Goal: Information Seeking & Learning: Learn about a topic

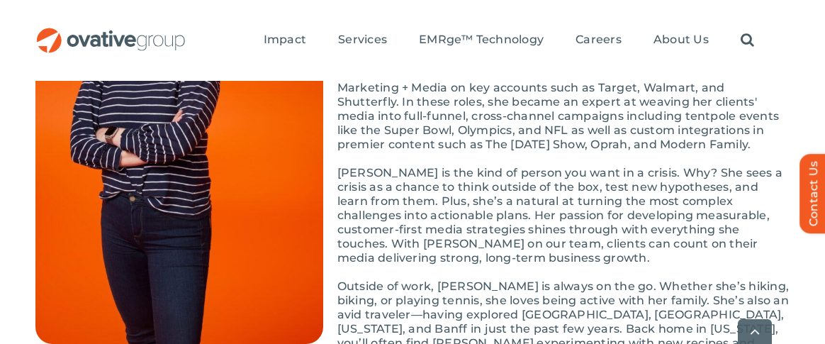
scroll to position [284, 0]
click at [309, 147] on img at bounding box center [179, 148] width 288 height 390
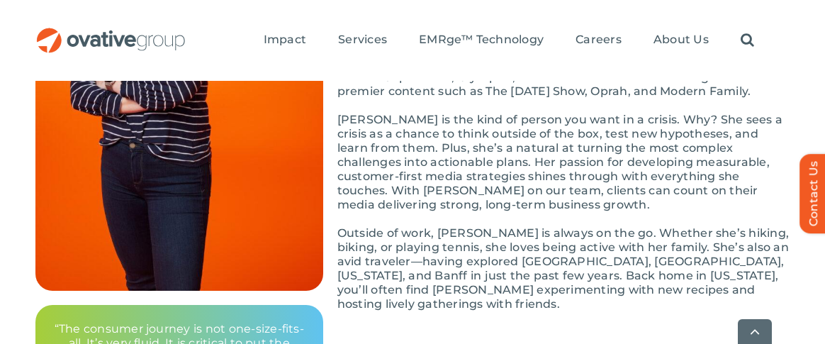
scroll to position [354, 0]
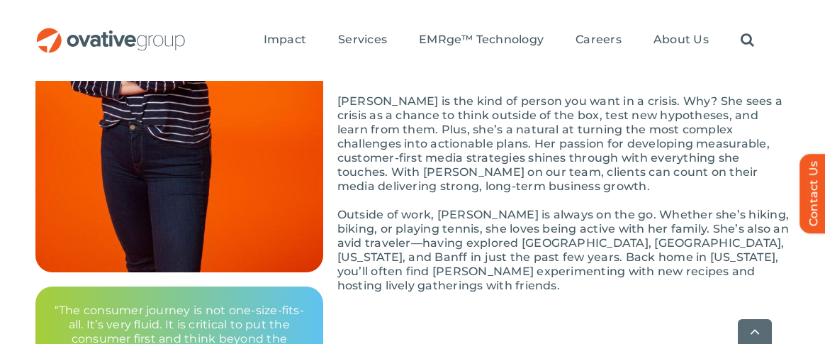
click at [43, 170] on img at bounding box center [179, 77] width 288 height 390
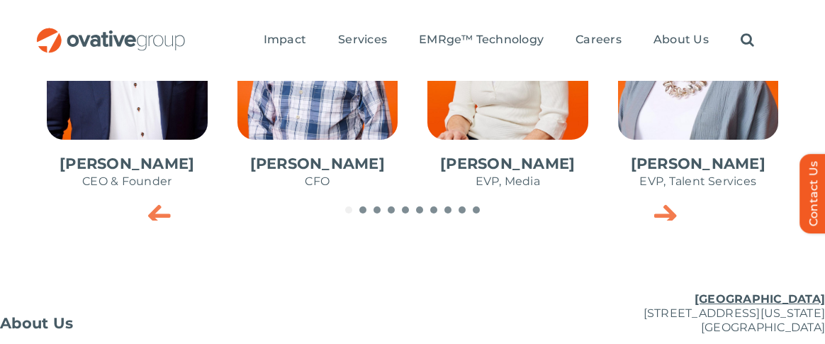
scroll to position [780, 0]
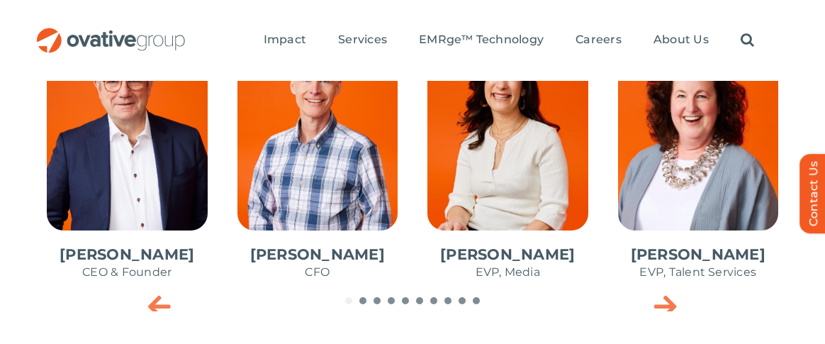
click at [376, 303] on span "Go to slide 3" at bounding box center [377, 300] width 7 height 7
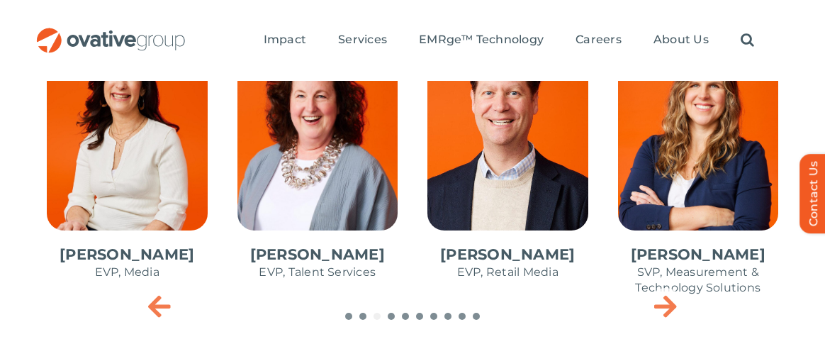
click at [392, 311] on div "Dale Nitschke CEO & Founder Steve Benson CFO Annie Zipfel EVP, Media Bonnie Gro…" at bounding box center [32, 174] width 754 height 305
click at [396, 319] on div at bounding box center [412, 316] width 754 height 7
click at [407, 320] on div "Dale Nitschke CEO & Founder Steve Benson CFO Annie Zipfel EVP, Media Bonnie Gro…" at bounding box center [32, 174] width 754 height 305
click at [663, 306] on icon "Next slide" at bounding box center [665, 305] width 23 height 28
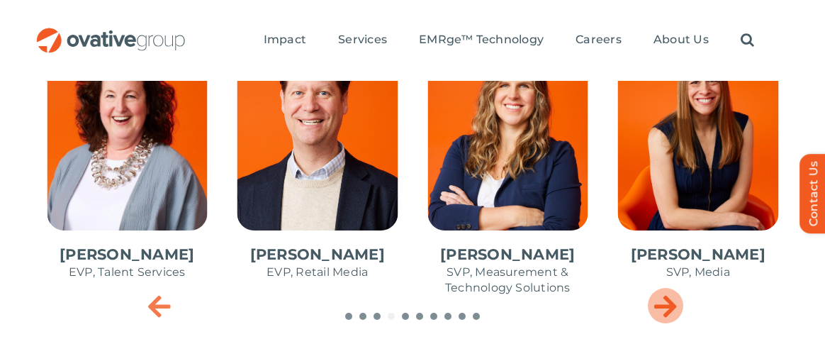
click at [663, 306] on icon "Next slide" at bounding box center [665, 305] width 23 height 28
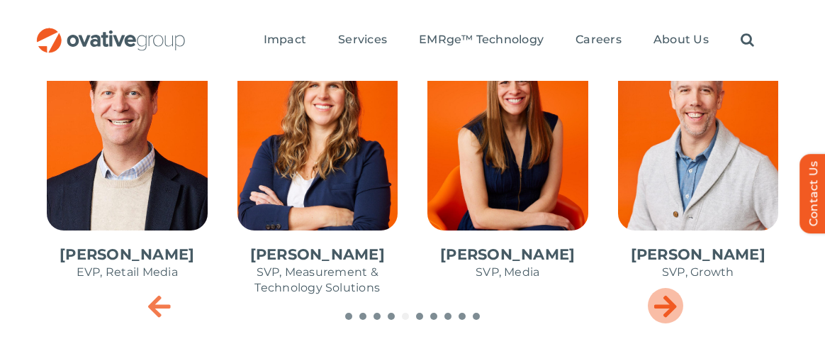
click at [663, 306] on icon "Next slide" at bounding box center [665, 305] width 23 height 28
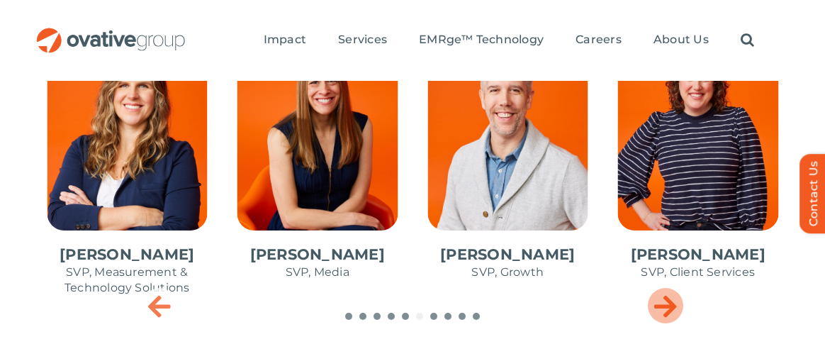
click at [663, 306] on icon "Next slide" at bounding box center [665, 305] width 23 height 28
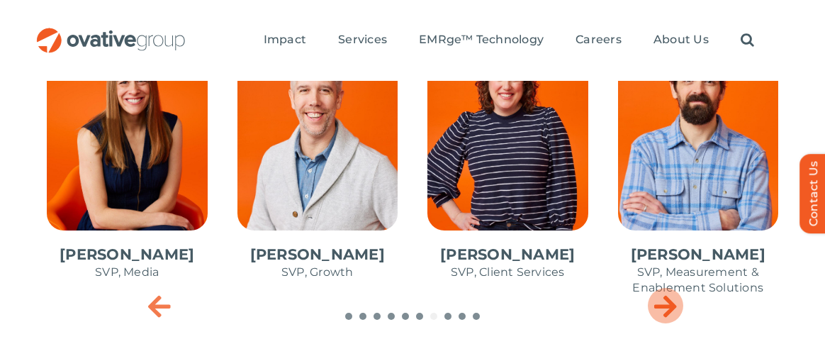
click at [663, 306] on icon "Next slide" at bounding box center [665, 305] width 23 height 28
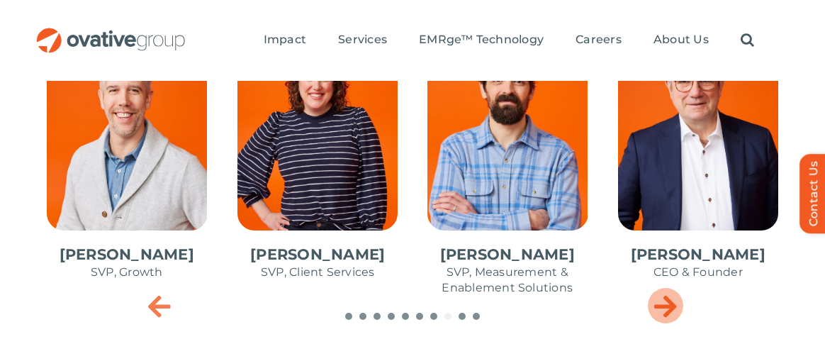
click at [663, 306] on icon "Next slide" at bounding box center [665, 305] width 23 height 28
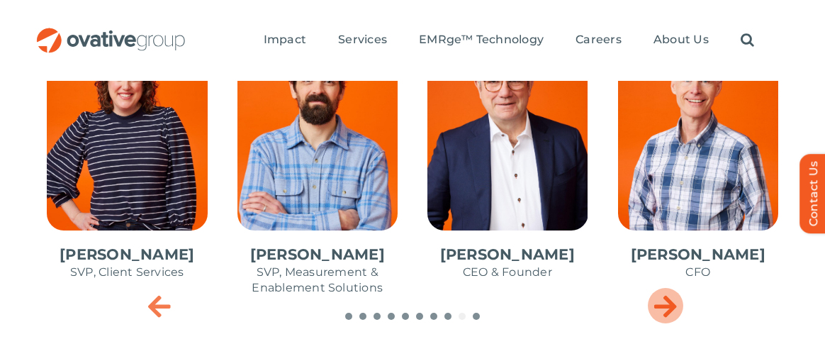
click at [663, 306] on icon "Next slide" at bounding box center [665, 305] width 23 height 28
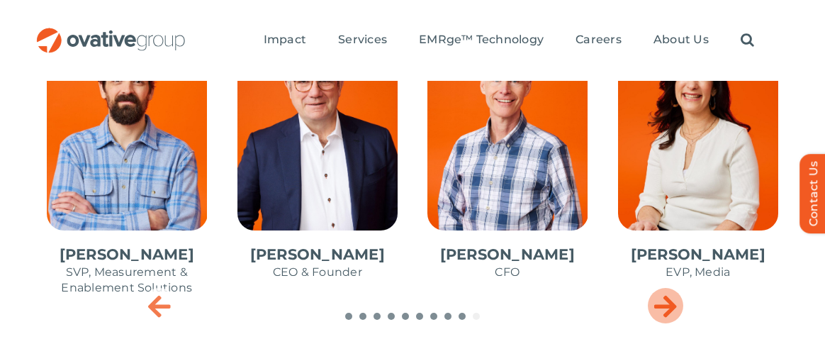
click at [663, 306] on icon "Next slide" at bounding box center [665, 305] width 23 height 28
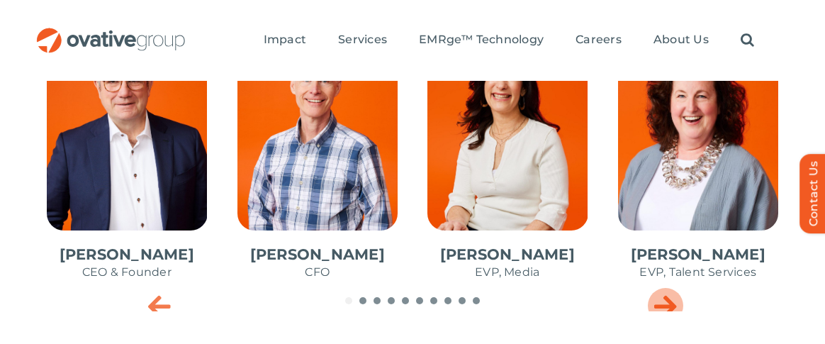
click at [663, 306] on icon "Next slide" at bounding box center [665, 305] width 23 height 28
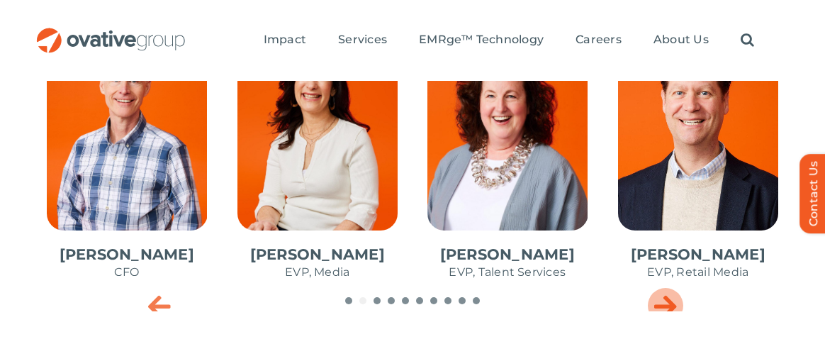
click at [663, 306] on icon "Next slide" at bounding box center [665, 305] width 23 height 28
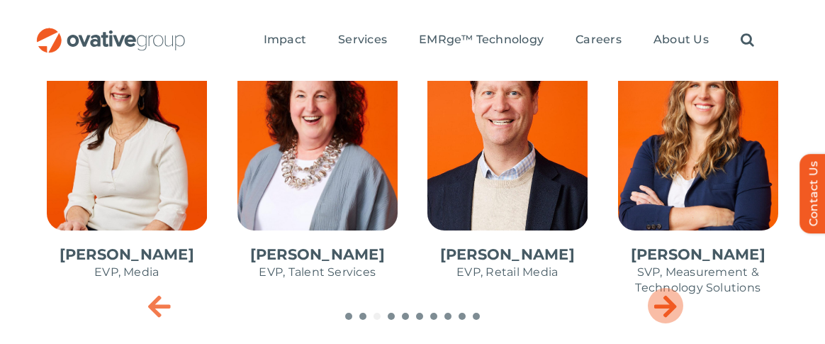
click at [663, 306] on icon "Next slide" at bounding box center [665, 305] width 23 height 28
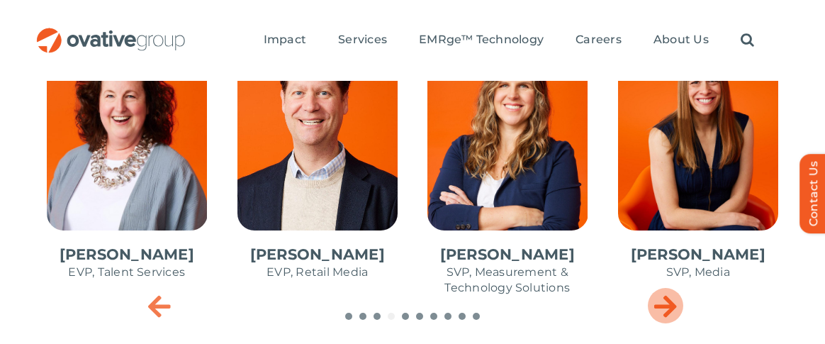
click at [663, 306] on icon "Next slide" at bounding box center [665, 305] width 23 height 28
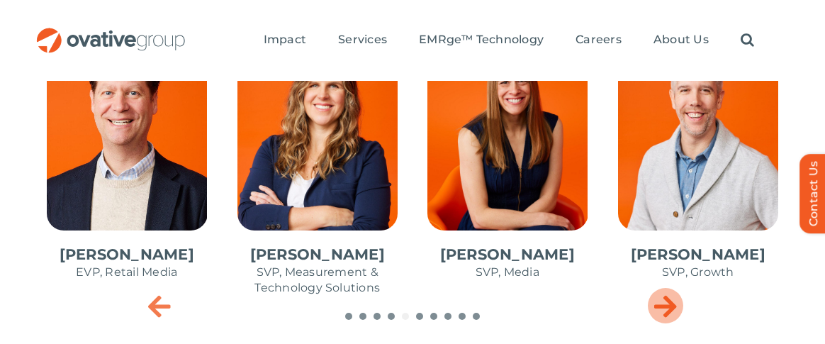
click at [663, 306] on icon "Next slide" at bounding box center [665, 305] width 23 height 28
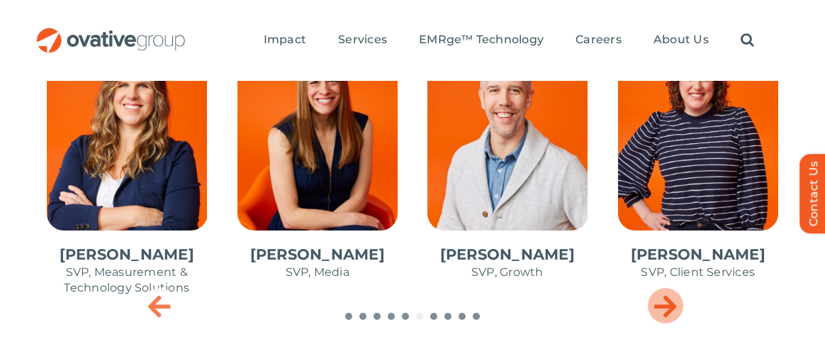
click at [663, 306] on icon "Next slide" at bounding box center [665, 305] width 23 height 28
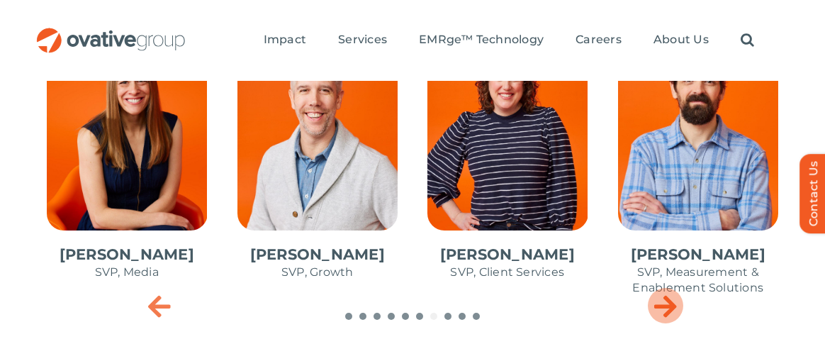
click at [663, 306] on icon "Next slide" at bounding box center [665, 305] width 23 height 28
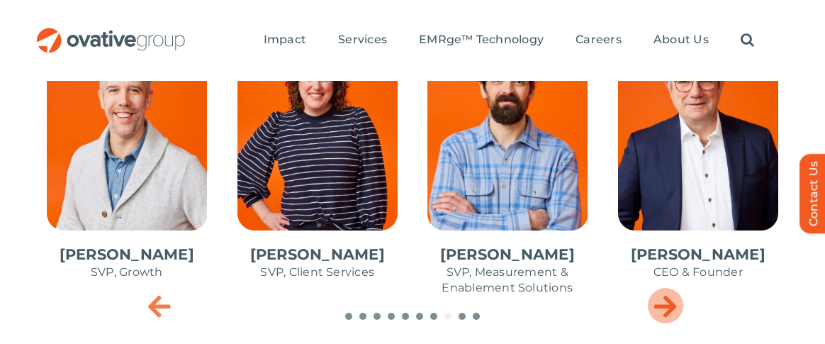
click at [663, 306] on icon "Next slide" at bounding box center [665, 305] width 23 height 28
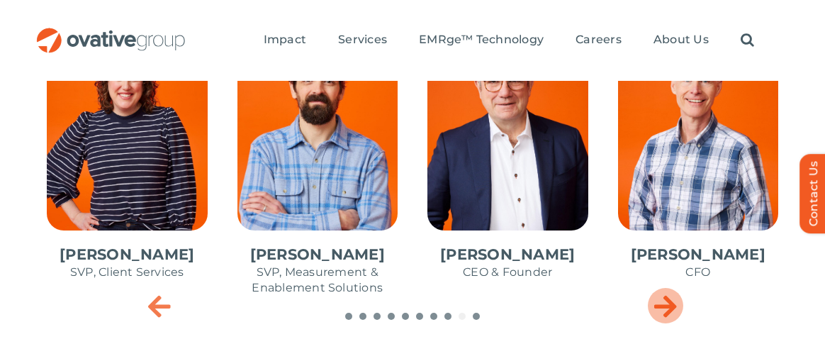
click at [670, 310] on div "Next slide" at bounding box center [665, 305] width 35 height 35
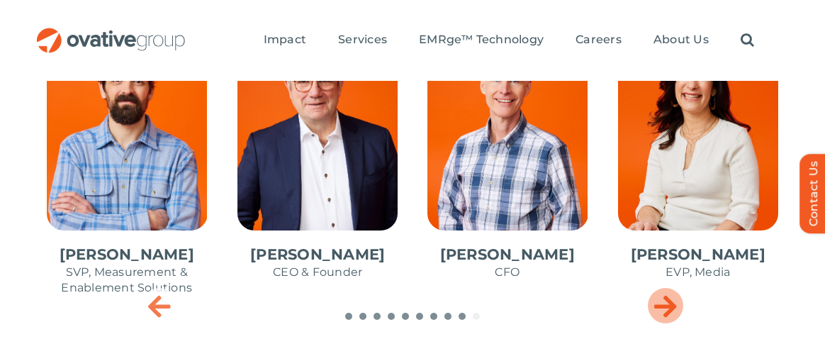
click at [670, 310] on icon "Next slide" at bounding box center [665, 305] width 23 height 28
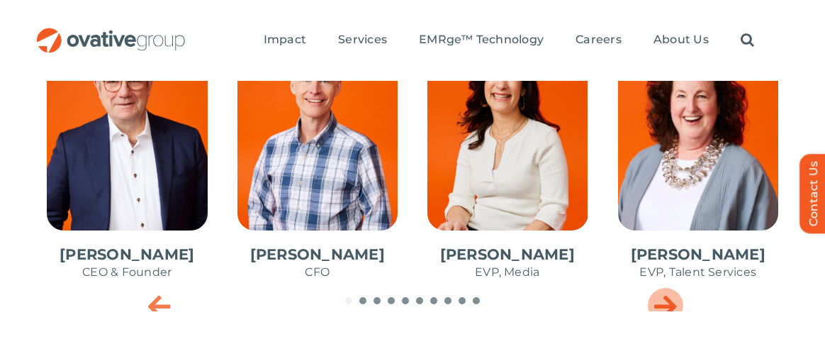
click at [670, 310] on icon "Next slide" at bounding box center [665, 305] width 23 height 28
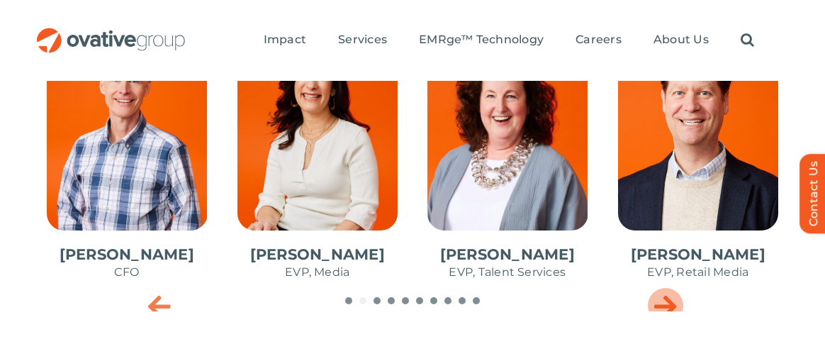
click at [670, 310] on icon "Next slide" at bounding box center [665, 305] width 23 height 28
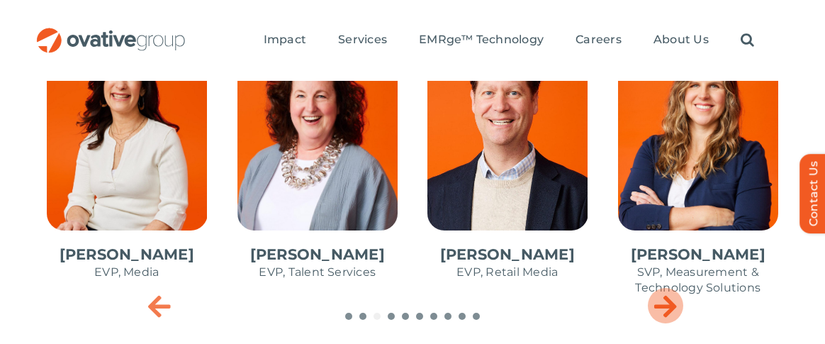
click at [670, 310] on icon "Next slide" at bounding box center [665, 305] width 23 height 28
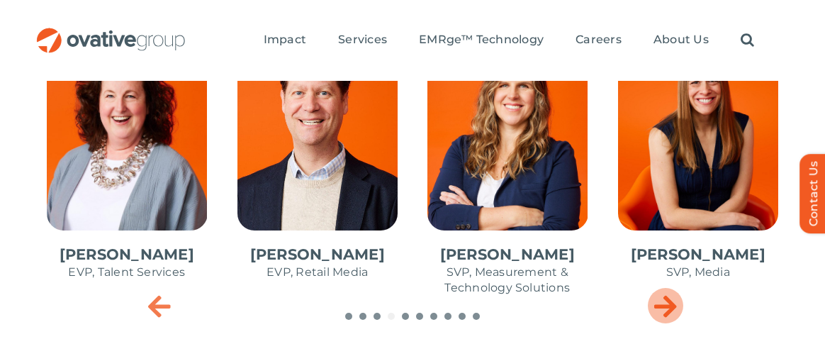
click at [670, 310] on icon "Next slide" at bounding box center [665, 305] width 23 height 28
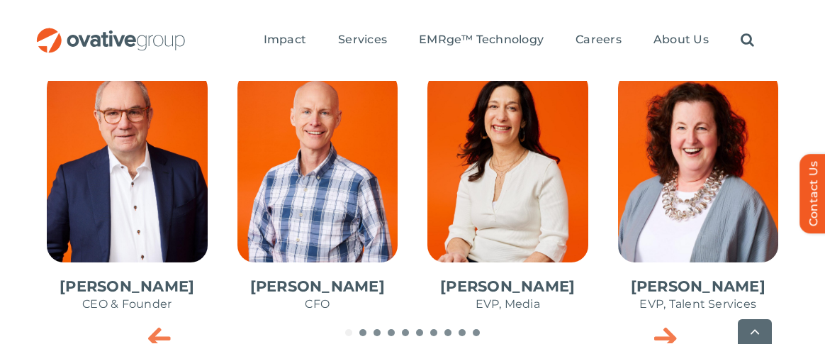
scroll to position [789, 0]
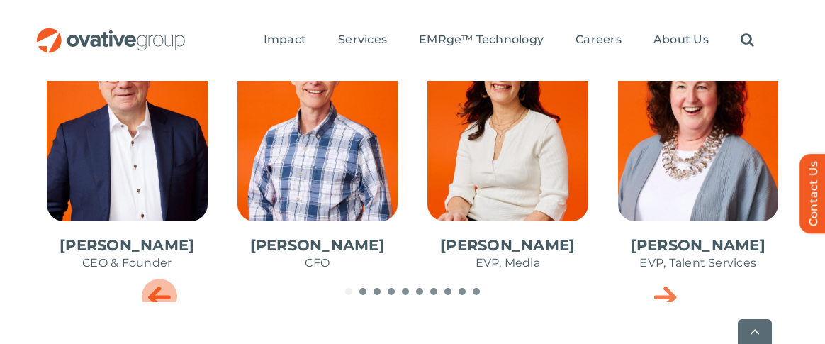
click at [153, 297] on icon "Previous slide" at bounding box center [159, 296] width 23 height 28
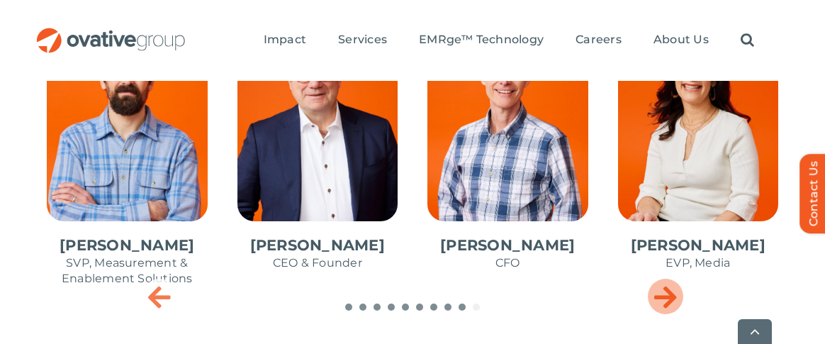
click at [663, 294] on icon "Next slide" at bounding box center [665, 296] width 23 height 28
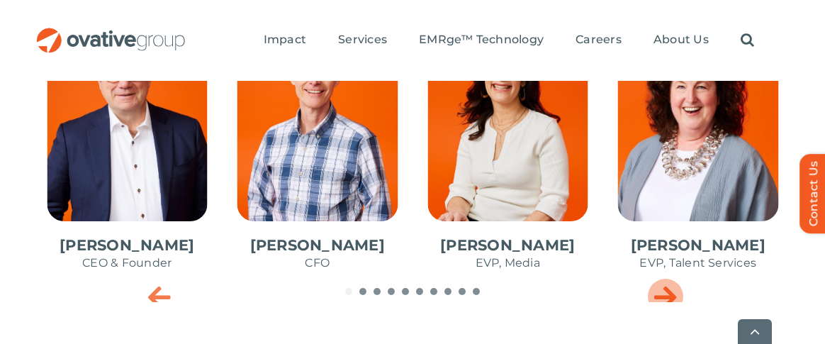
click at [663, 294] on icon "Next slide" at bounding box center [665, 296] width 23 height 28
click at [163, 299] on icon "Previous slide" at bounding box center [159, 296] width 23 height 28
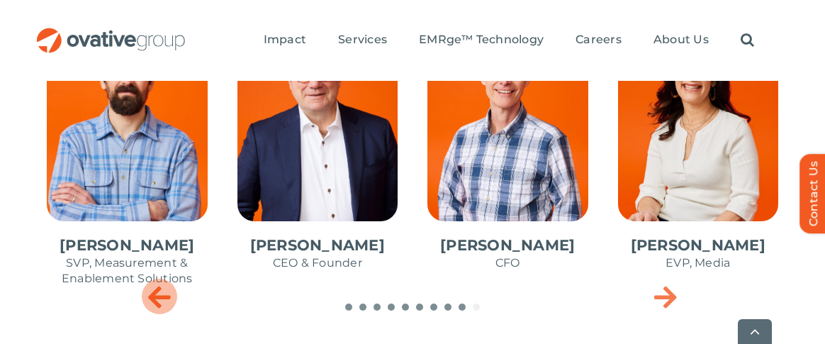
click at [163, 299] on icon "Previous slide" at bounding box center [159, 296] width 23 height 28
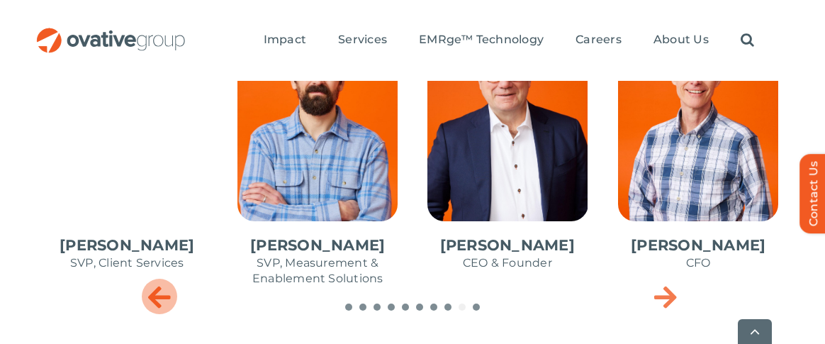
click at [163, 299] on icon "Previous slide" at bounding box center [159, 296] width 23 height 28
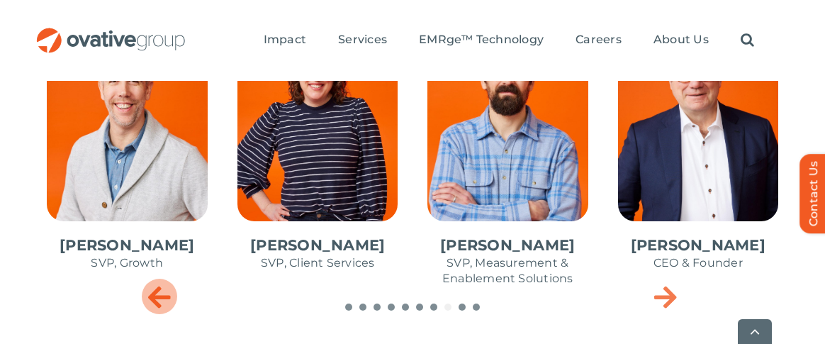
click at [163, 299] on icon "Previous slide" at bounding box center [159, 296] width 23 height 28
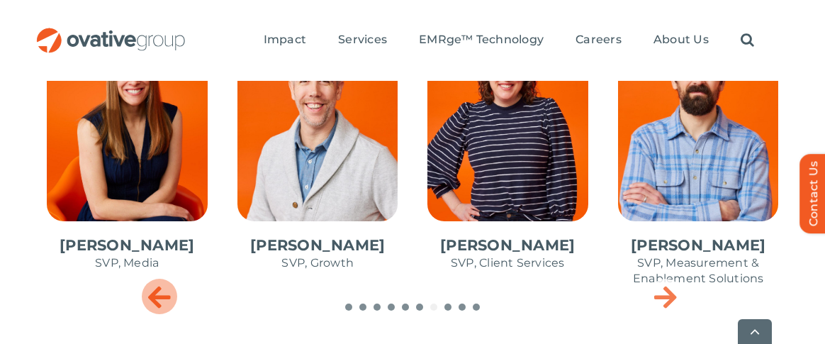
click at [159, 296] on icon "Previous slide" at bounding box center [159, 296] width 23 height 28
click at [158, 295] on icon "Previous slide" at bounding box center [159, 296] width 23 height 28
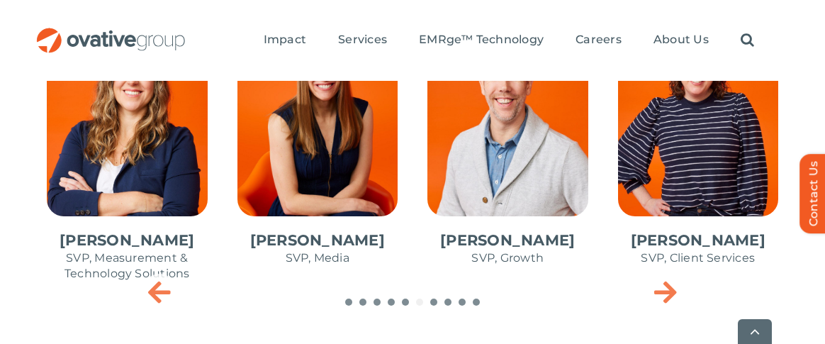
scroll to position [795, 0]
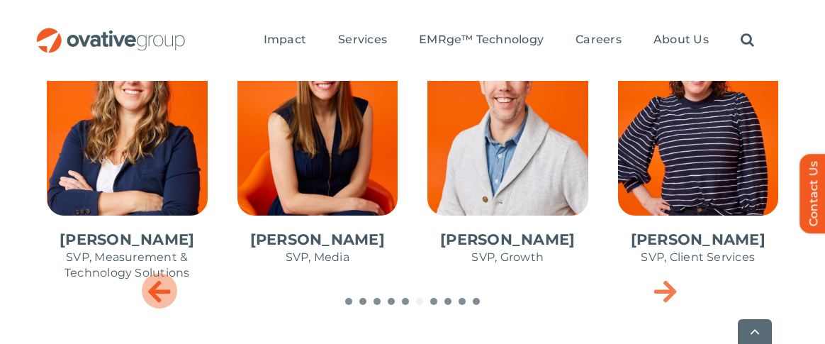
click at [158, 292] on icon "Previous slide" at bounding box center [159, 290] width 23 height 28
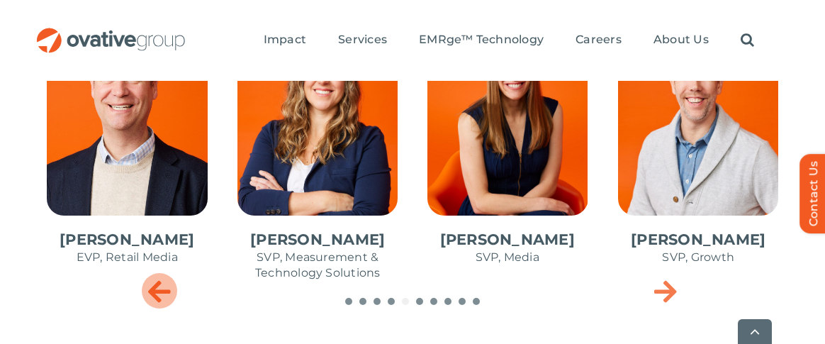
click at [158, 292] on icon "Previous slide" at bounding box center [159, 290] width 23 height 28
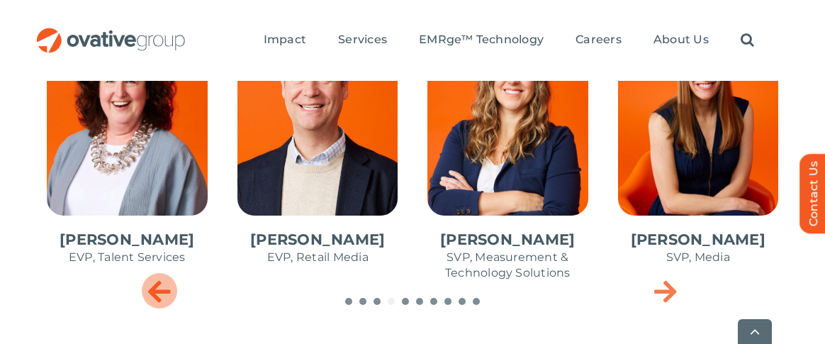
click at [158, 292] on icon "Previous slide" at bounding box center [159, 290] width 23 height 28
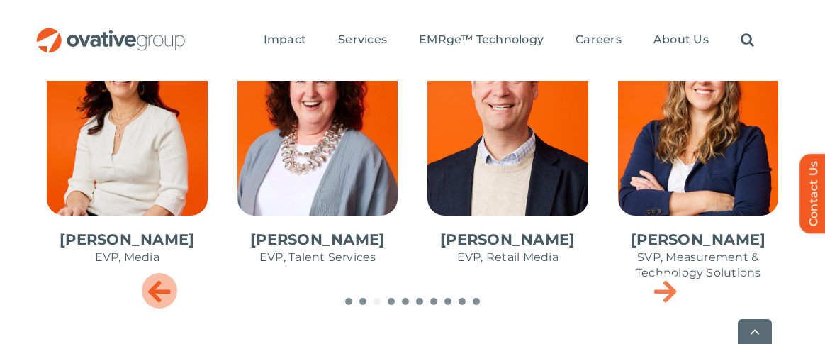
click at [158, 292] on icon "Previous slide" at bounding box center [159, 290] width 23 height 28
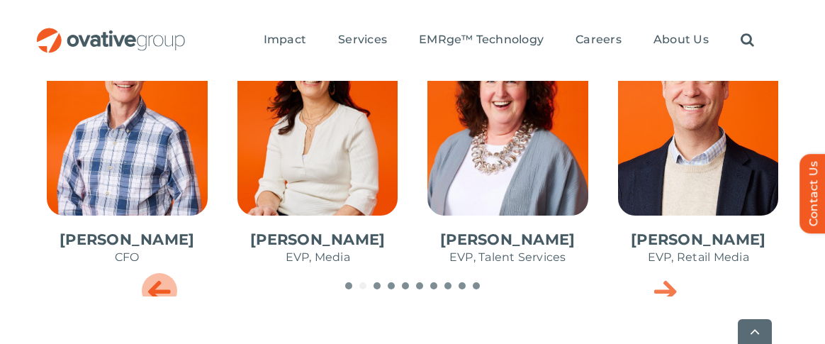
click at [158, 292] on icon "Previous slide" at bounding box center [159, 290] width 23 height 28
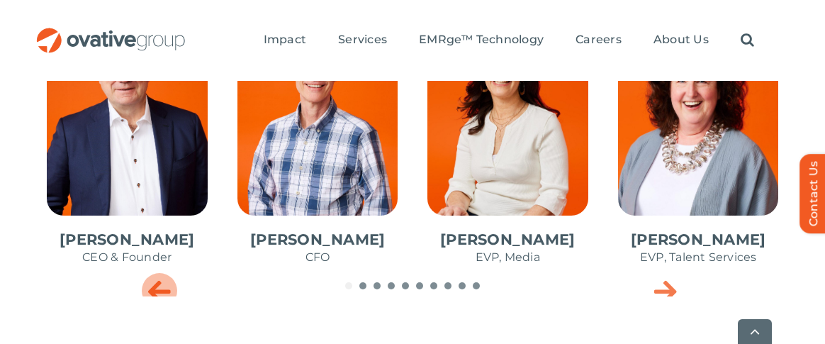
click at [158, 292] on icon "Previous slide" at bounding box center [159, 290] width 23 height 28
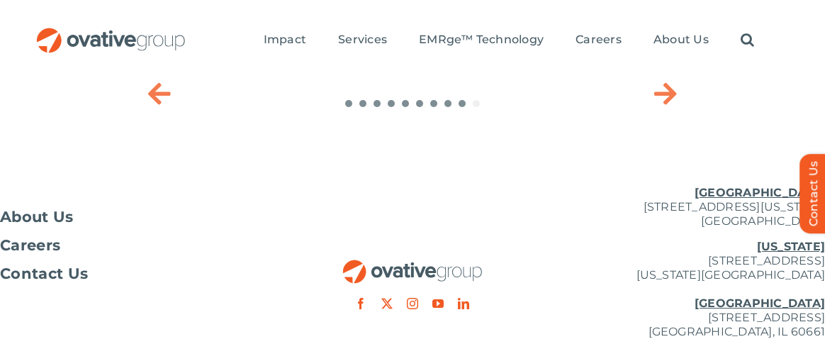
scroll to position [984, 0]
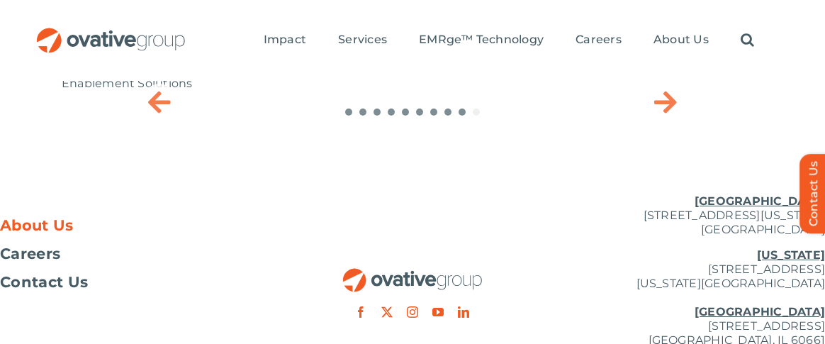
click at [40, 229] on span "About Us" at bounding box center [37, 225] width 74 height 14
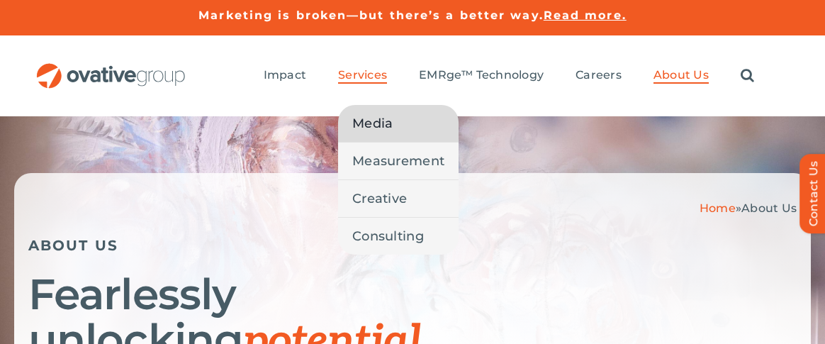
click at [366, 127] on span "Media" at bounding box center [372, 123] width 40 height 20
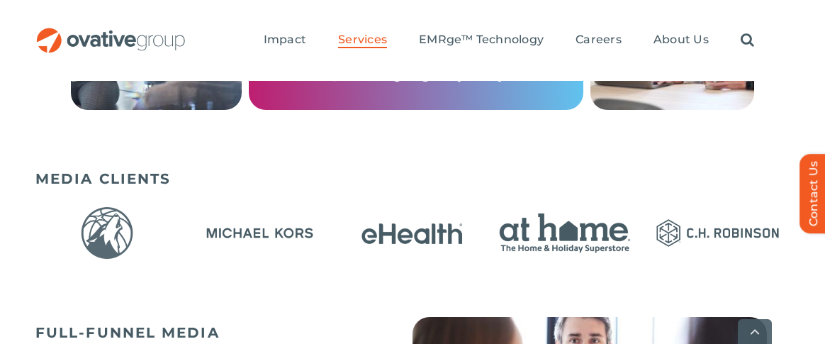
scroll to position [957, 0]
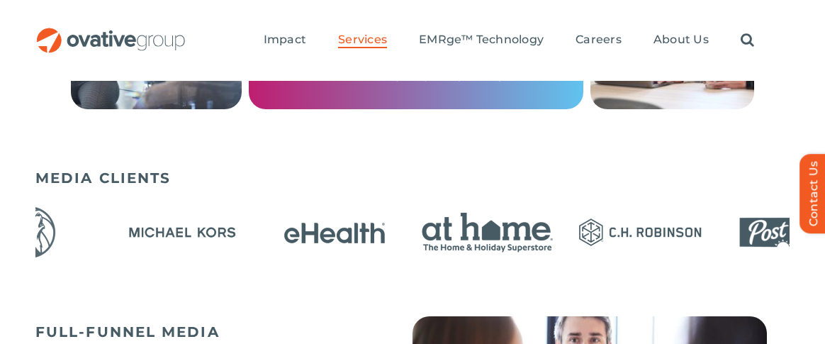
click at [166, 251] on div at bounding box center [412, 233] width 754 height 73
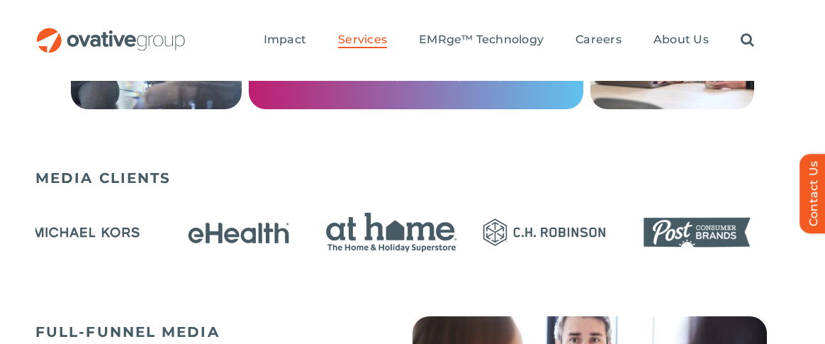
click at [473, 210] on img "15 / 23" at bounding box center [544, 232] width 143 height 59
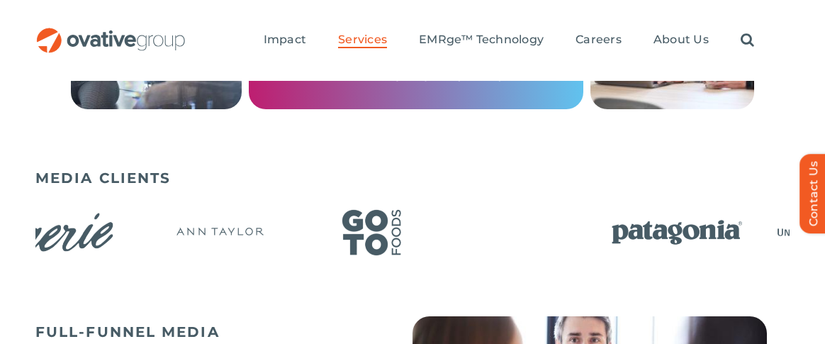
click at [302, 203] on img "19 / 23" at bounding box center [371, 232] width 143 height 59
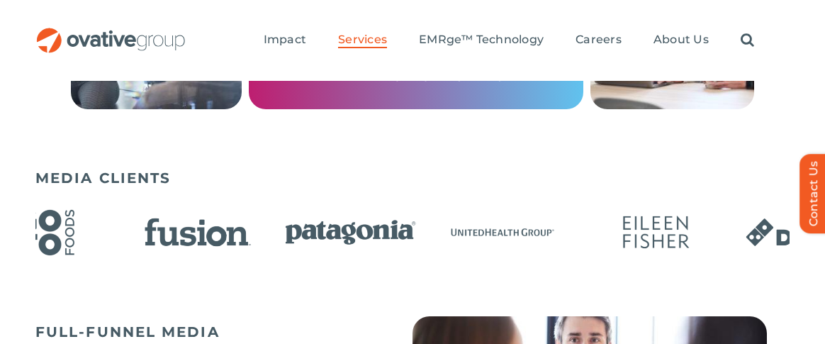
click at [167, 203] on img "20 / 23" at bounding box center [197, 232] width 143 height 59
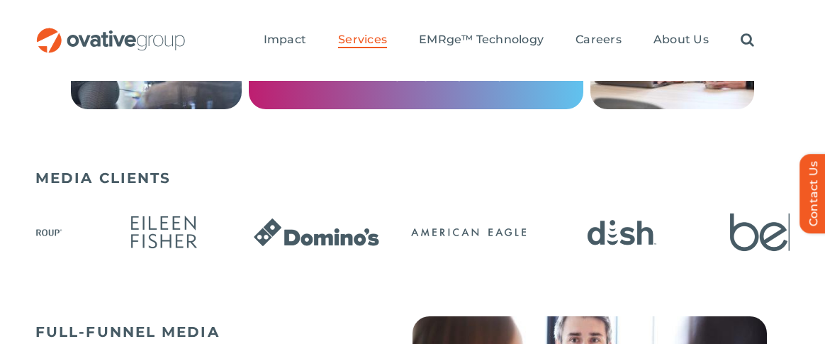
click at [312, 203] on div at bounding box center [412, 233] width 754 height 73
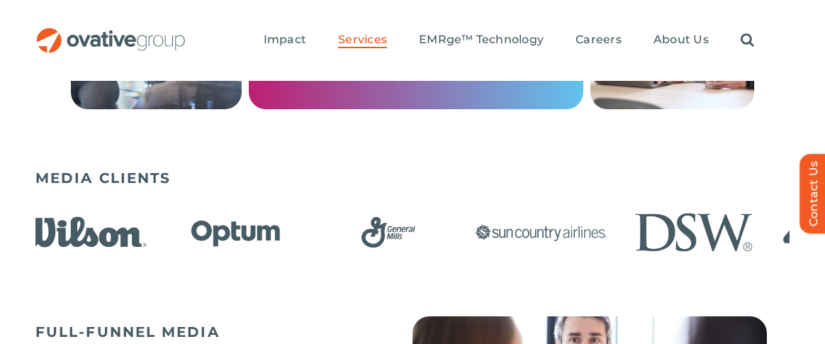
click at [317, 213] on img "7 / 23" at bounding box center [388, 232] width 143 height 59
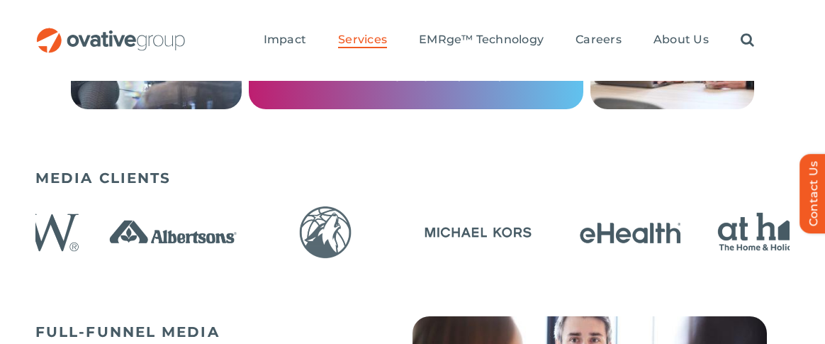
click at [254, 235] on img "11 / 23" at bounding box center [325, 232] width 143 height 59
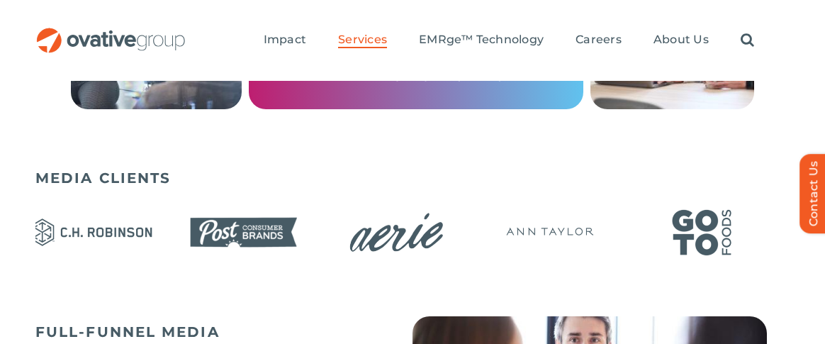
click at [269, 227] on img "16 / 23" at bounding box center [243, 232] width 143 height 59
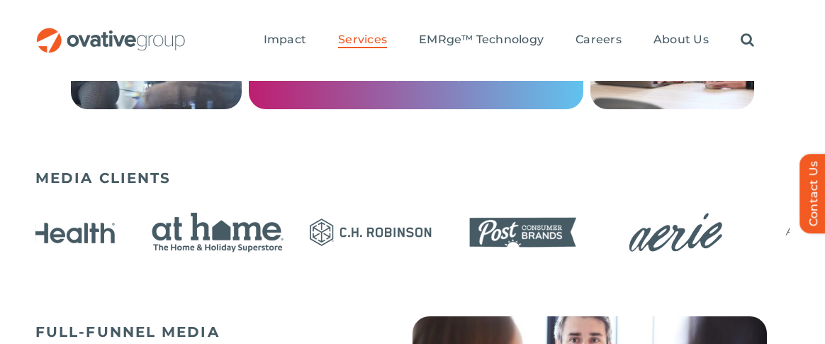
click at [604, 203] on img "17 / 23" at bounding box center [675, 232] width 143 height 59
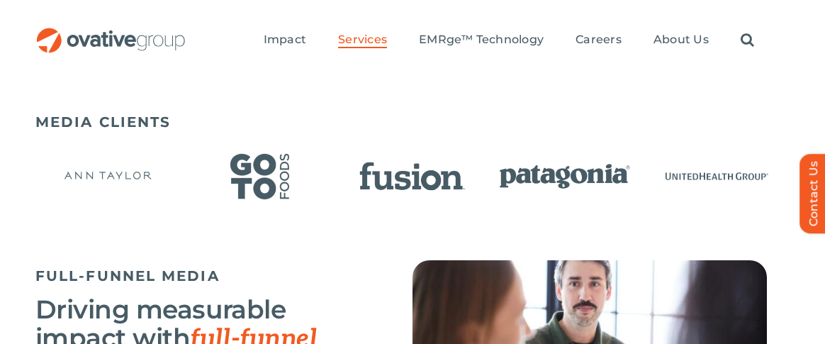
scroll to position [999, 0]
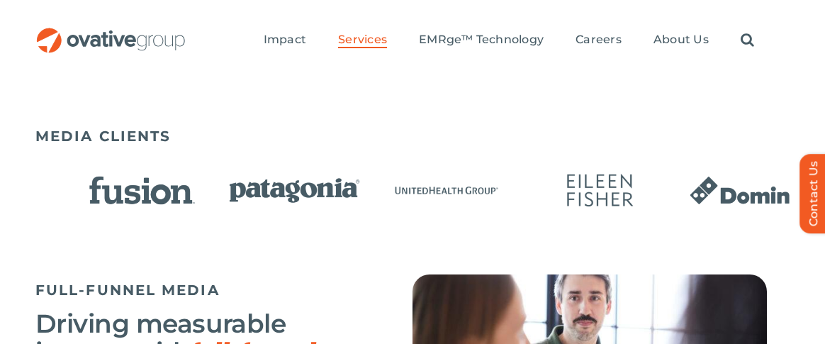
click at [376, 179] on img "22 / 23" at bounding box center [447, 190] width 143 height 59
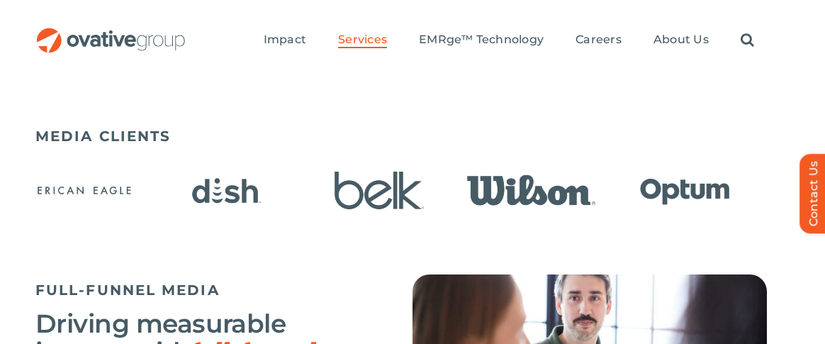
click at [183, 177] on img "3 / 23" at bounding box center [226, 190] width 143 height 59
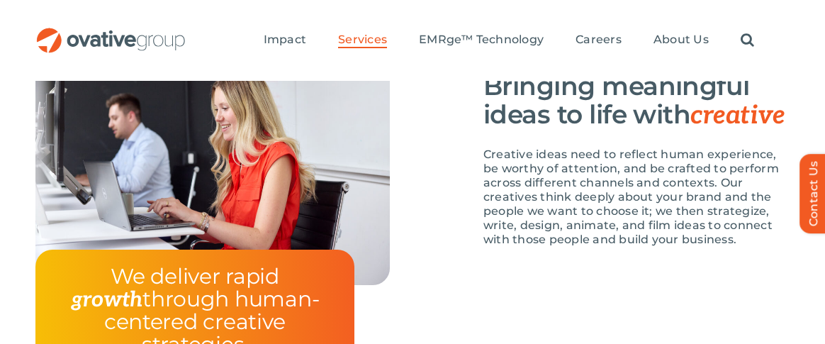
scroll to position [2213, 0]
